Goal: Task Accomplishment & Management: Use online tool/utility

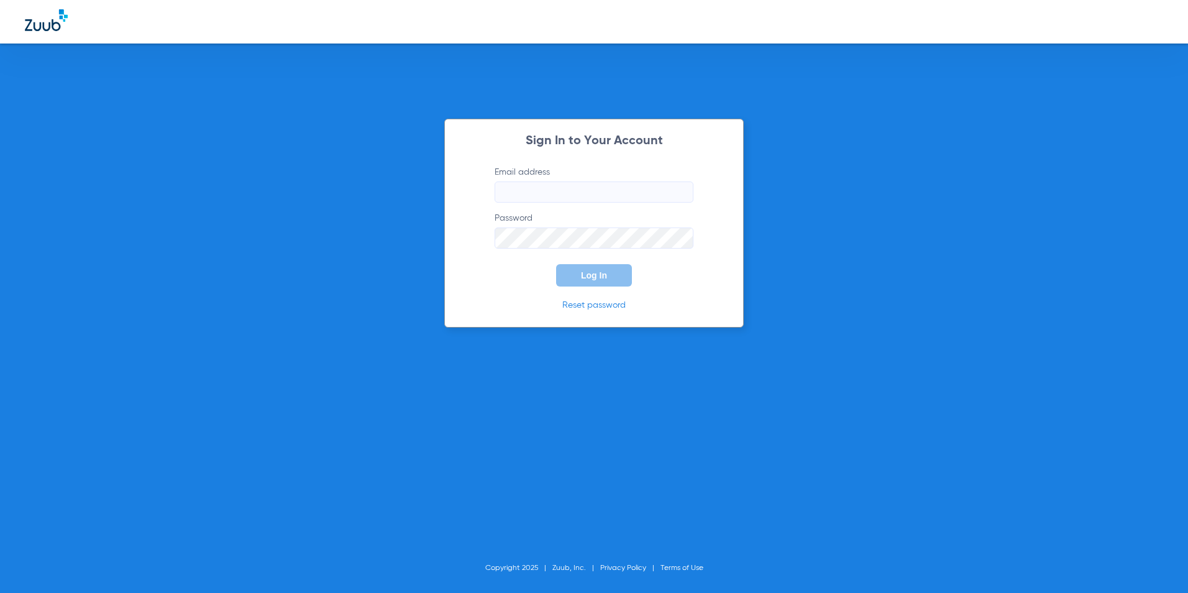
type input "[EMAIL_ADDRESS][DOMAIN_NAME]"
click at [606, 275] on span "Log In" at bounding box center [594, 275] width 26 height 10
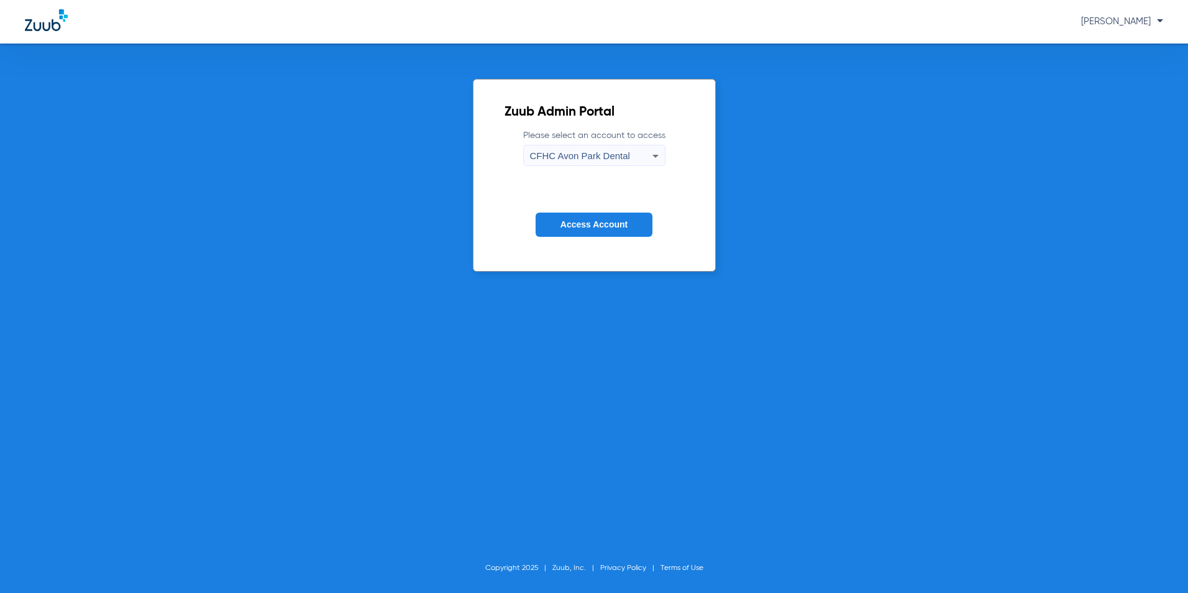
click at [616, 139] on label "Please select an account to access [GEOGRAPHIC_DATA] Dental" at bounding box center [594, 147] width 142 height 37
click at [610, 151] on span "CFHC Avon Park Dental" at bounding box center [580, 155] width 100 height 11
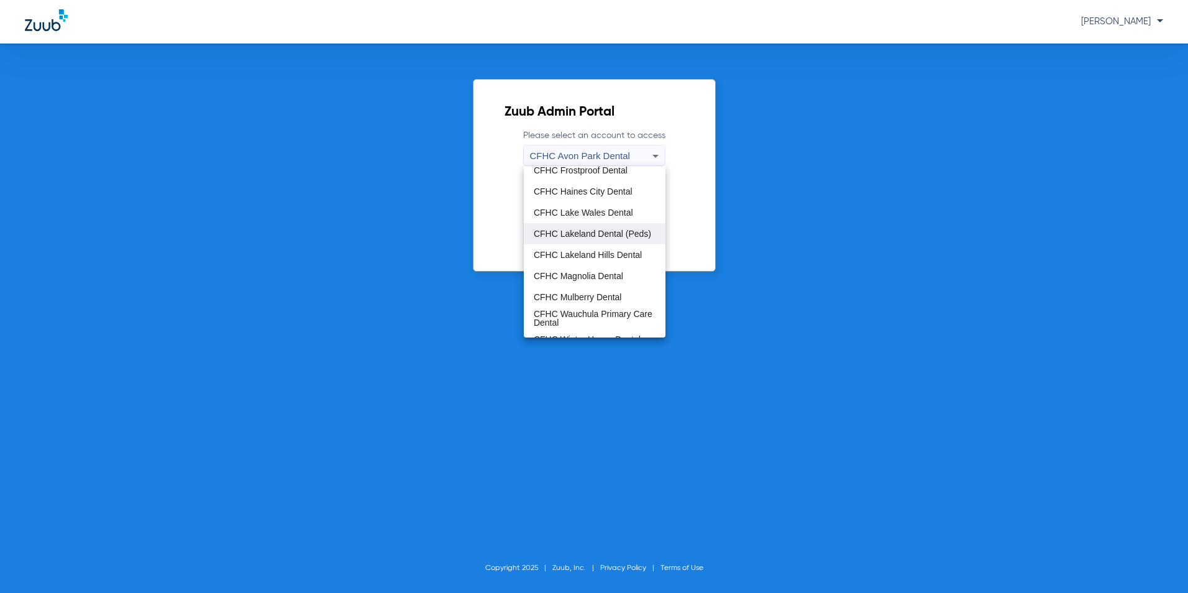
scroll to position [83, 0]
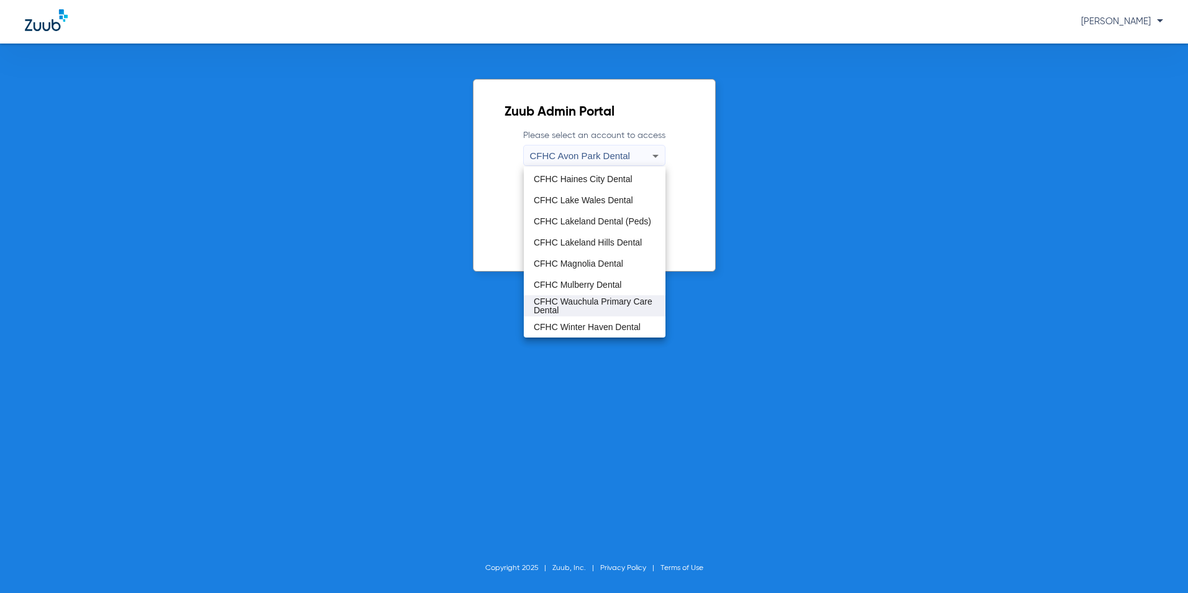
click at [563, 313] on span "CFHC Wauchula Primary Care Dental" at bounding box center [595, 305] width 122 height 17
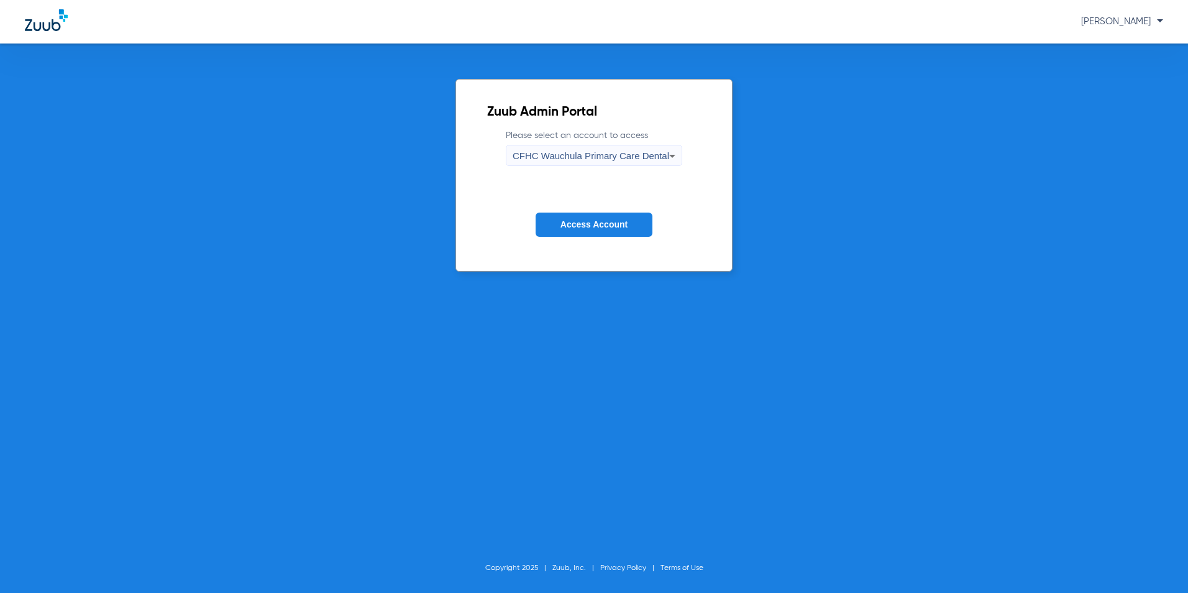
click at [609, 232] on button "Access Account" at bounding box center [594, 225] width 117 height 24
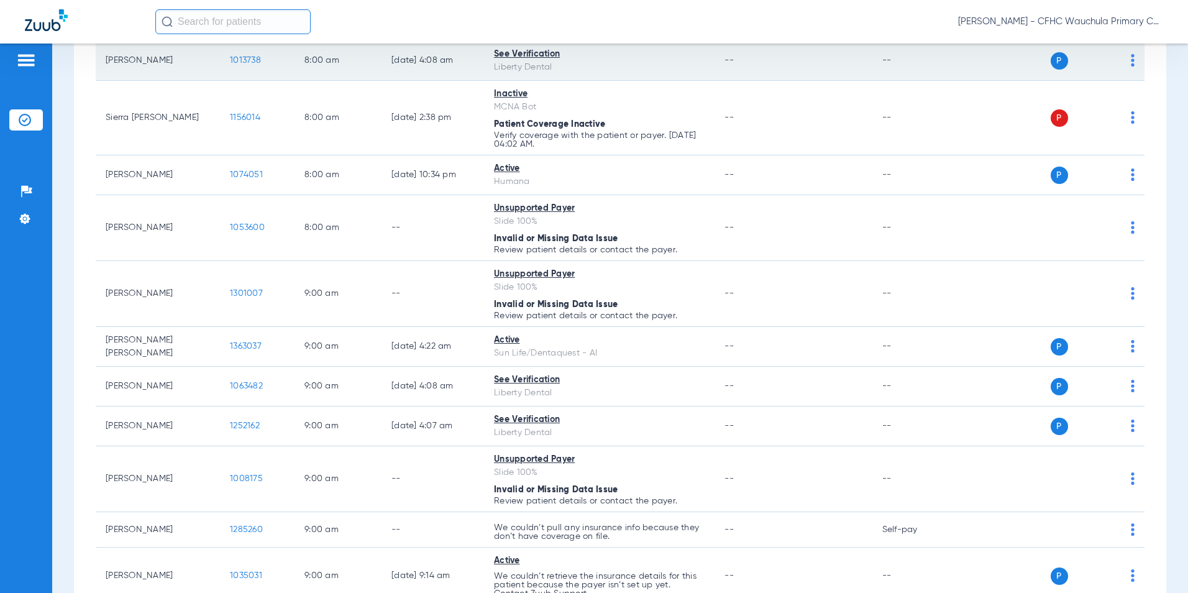
scroll to position [373, 0]
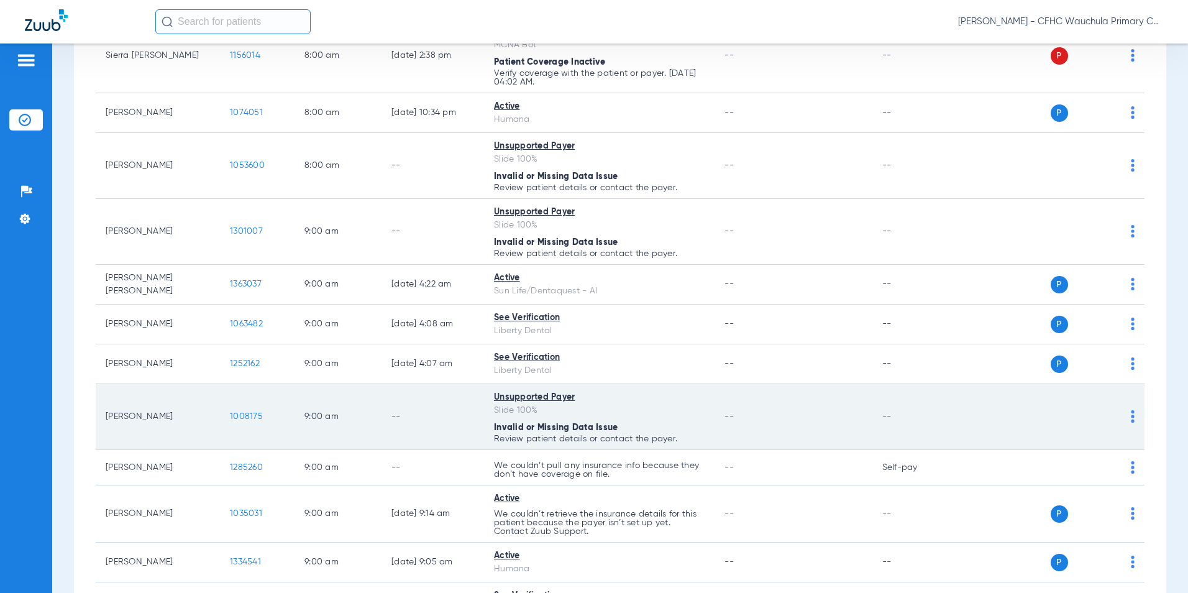
click at [237, 416] on span "1008175" at bounding box center [246, 416] width 33 height 9
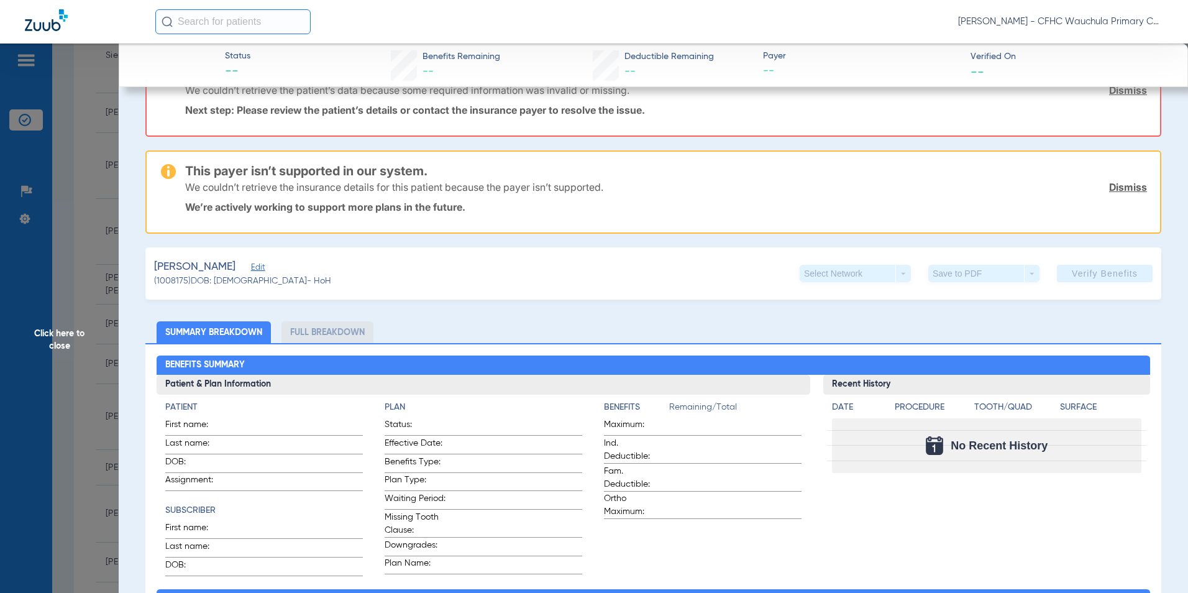
scroll to position [62, 0]
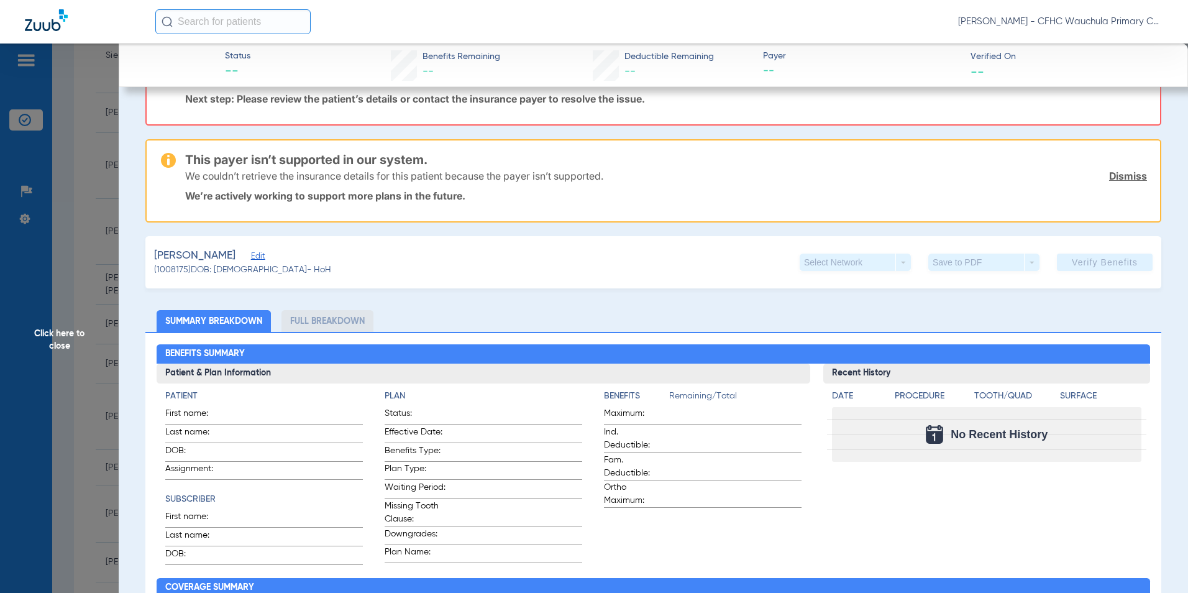
click at [262, 257] on span "Edit" at bounding box center [256, 258] width 11 height 12
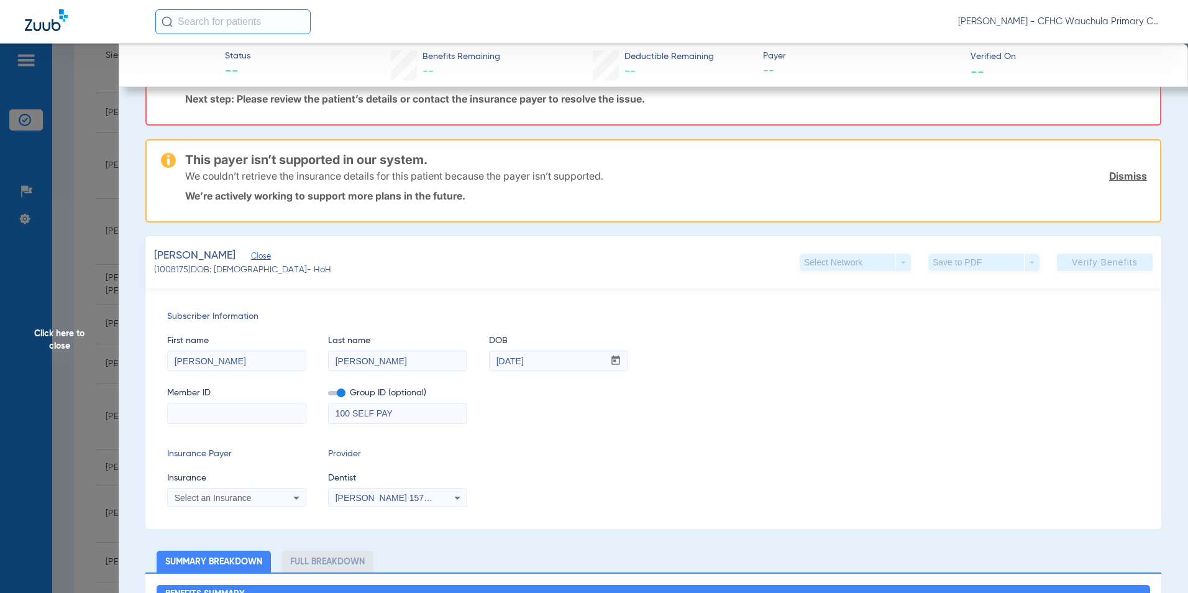
click at [237, 413] on input at bounding box center [237, 413] width 138 height 20
type input "938958668"
click at [227, 495] on span "Select an Insurance" at bounding box center [213, 498] width 77 height 10
type input "guardia"
click at [293, 478] on span "Guardian Life Insurance Co. Of America" at bounding box center [255, 480] width 154 height 10
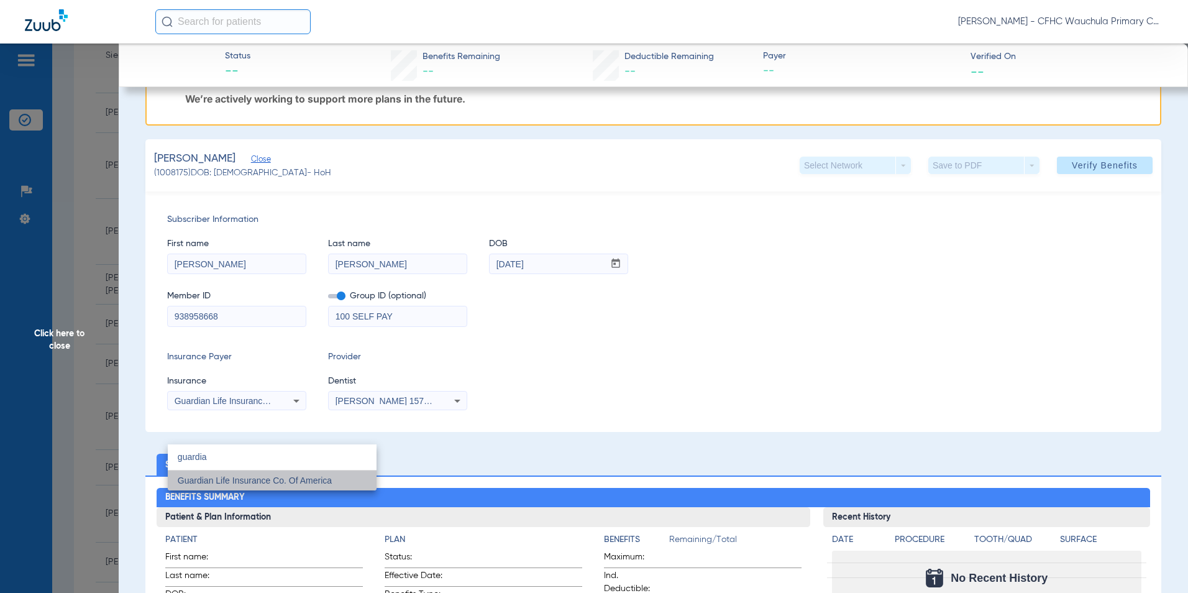
scroll to position [0, 0]
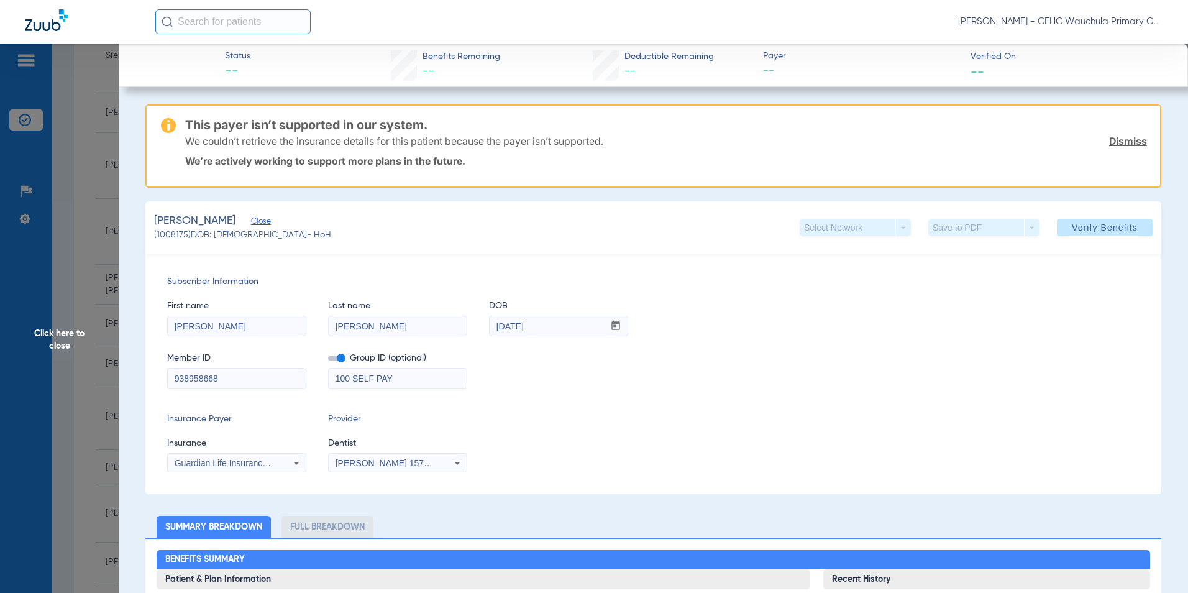
drag, startPoint x: 508, startPoint y: 465, endPoint x: 516, endPoint y: 462, distance: 8.1
click at [511, 464] on div "Insurance Payer Insurance Guardian Life Insurance Co. Of America Provider Denti…" at bounding box center [653, 443] width 973 height 60
click at [334, 359] on span at bounding box center [336, 358] width 17 height 4
click at [328, 360] on input "checkbox" at bounding box center [328, 360] width 0 height 0
click at [673, 434] on div "Insurance Payer Insurance Guardian Life Insurance Co. Of America Provider Denti…" at bounding box center [653, 443] width 973 height 60
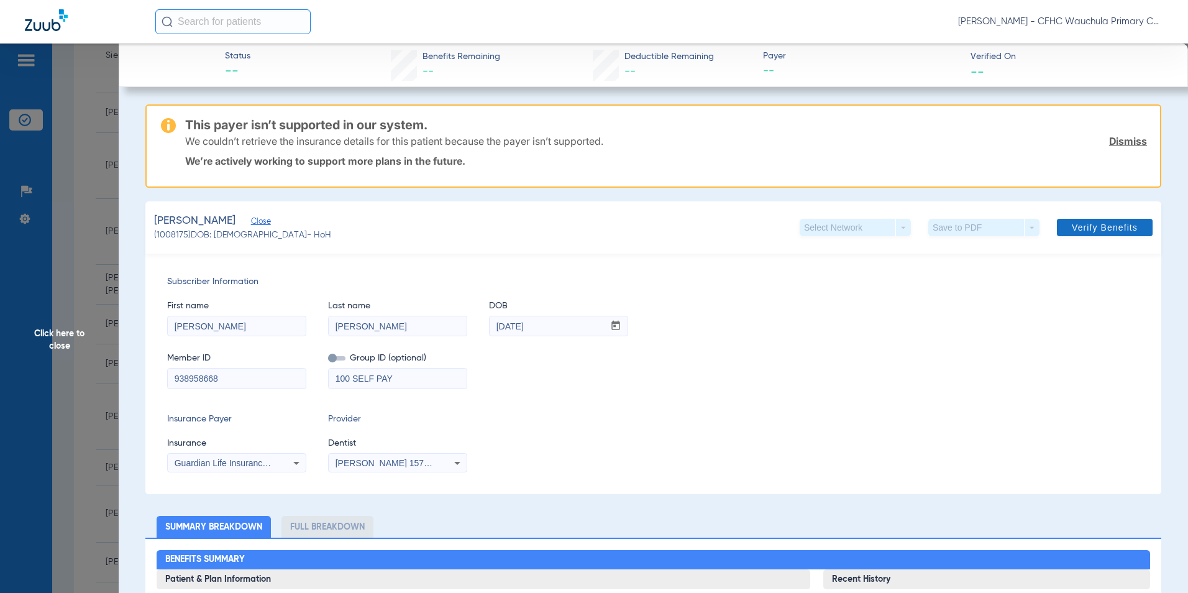
click at [1076, 231] on span "Verify Benefits" at bounding box center [1105, 227] width 66 height 10
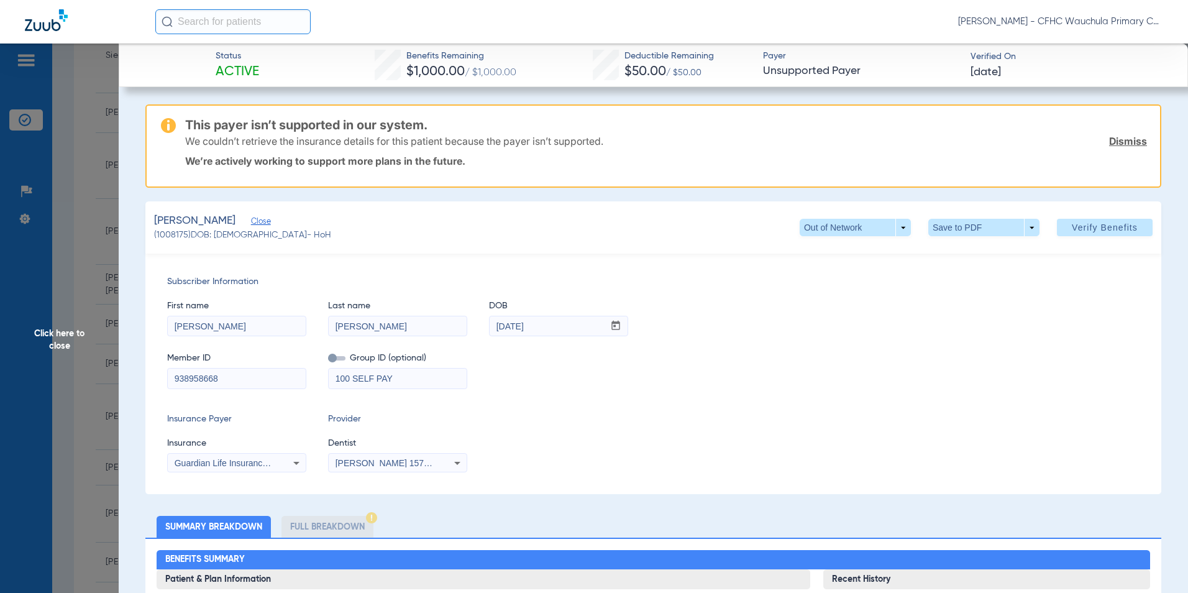
drag, startPoint x: 224, startPoint y: 380, endPoint x: 107, endPoint y: 380, distance: 116.8
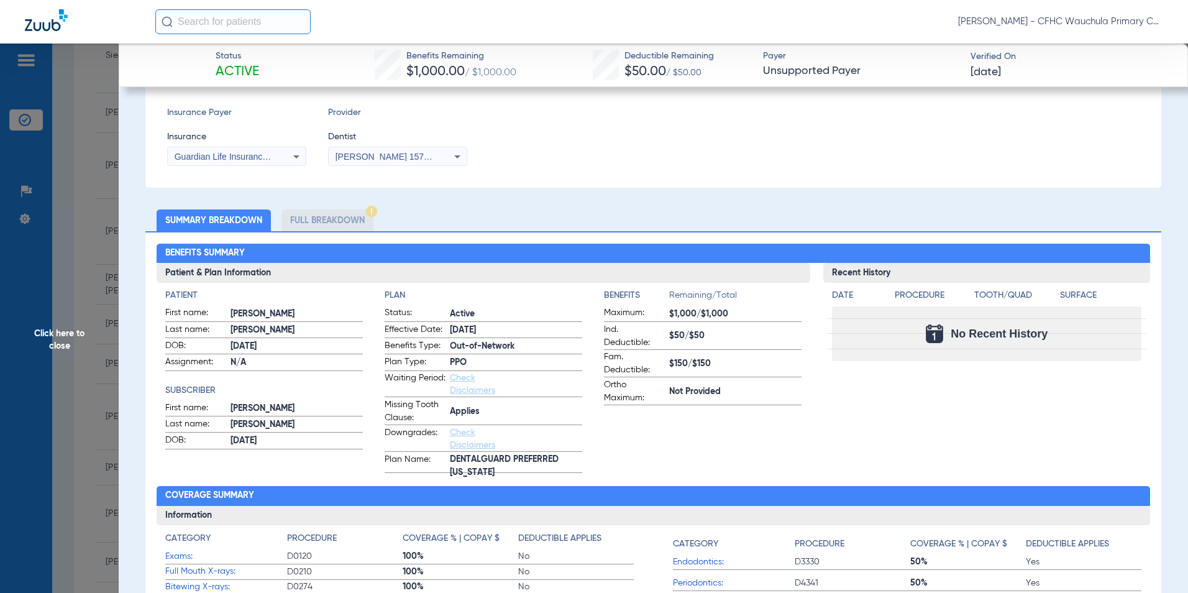
scroll to position [311, 0]
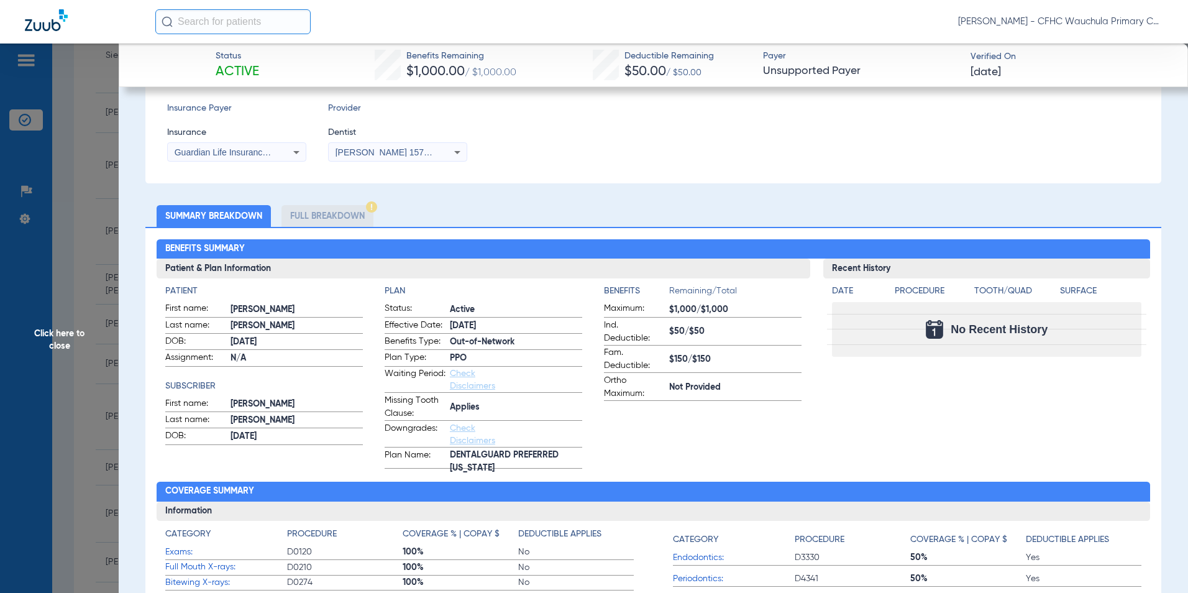
click at [340, 211] on li "Full Breakdown" at bounding box center [328, 216] width 92 height 22
click at [338, 218] on li "Full Breakdown" at bounding box center [328, 216] width 92 height 22
click at [326, 213] on li "Full Breakdown" at bounding box center [328, 216] width 92 height 22
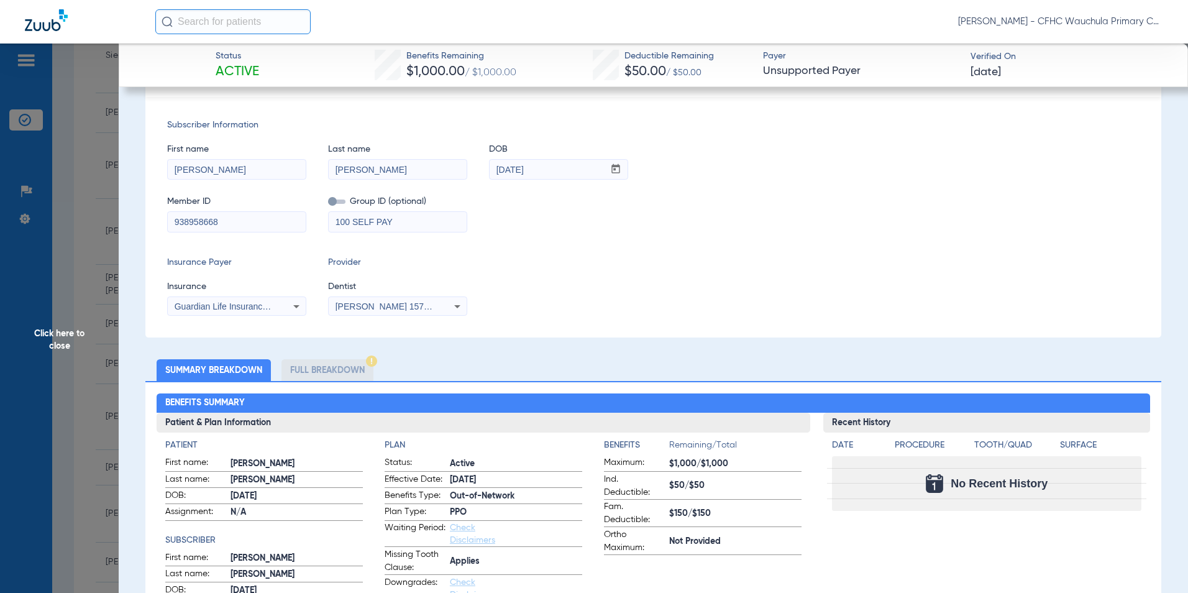
scroll to position [0, 0]
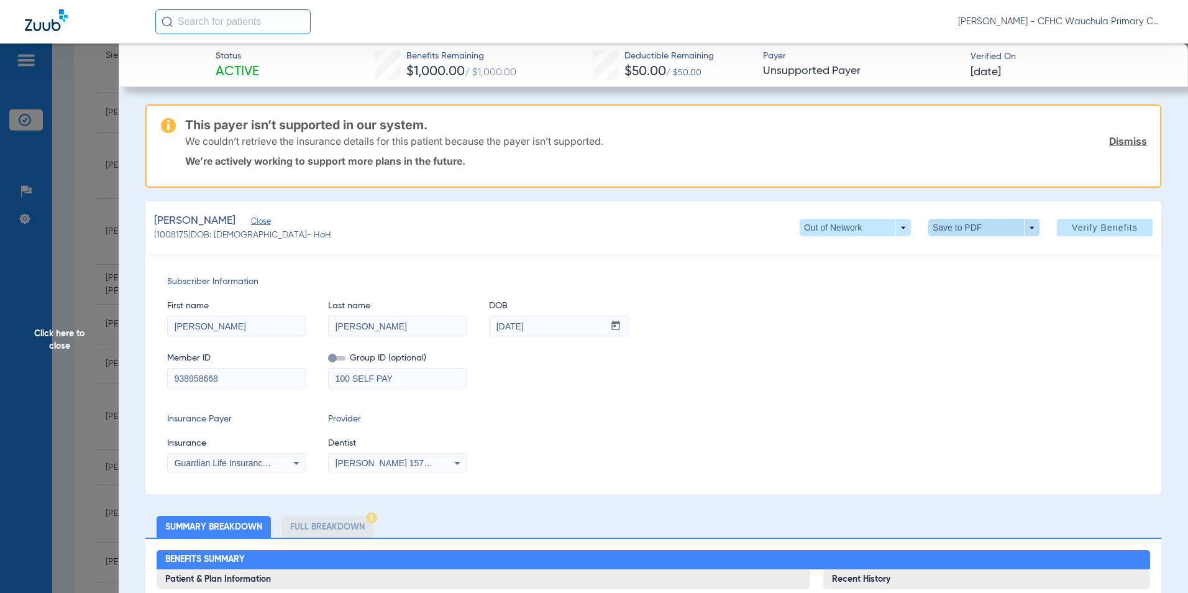
click at [950, 229] on span at bounding box center [983, 227] width 111 height 17
click at [963, 250] on span "Save to PDF" at bounding box center [979, 252] width 49 height 9
click at [771, 289] on div "First name [PERSON_NAME] Last name [PERSON_NAME] mm / dd / yyyy [DATE]" at bounding box center [653, 312] width 973 height 48
click at [741, 366] on div "Member ID 938958668 Group ID (optional) 100 SELF PAY" at bounding box center [653, 365] width 973 height 48
click at [52, 332] on span "Click here to close" at bounding box center [59, 340] width 119 height 593
